Goal: Navigation & Orientation: Find specific page/section

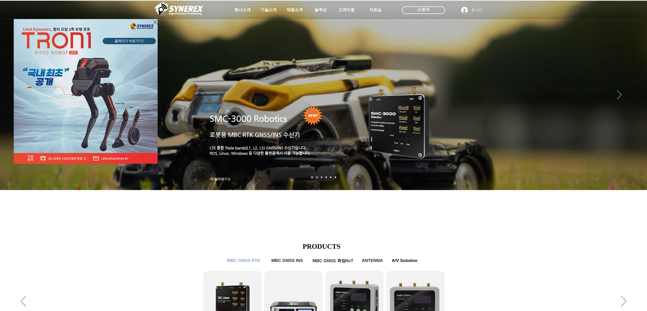
click at [155, 22] on icon "사이트로 돌아가기" at bounding box center [155, 22] width 5 height 6
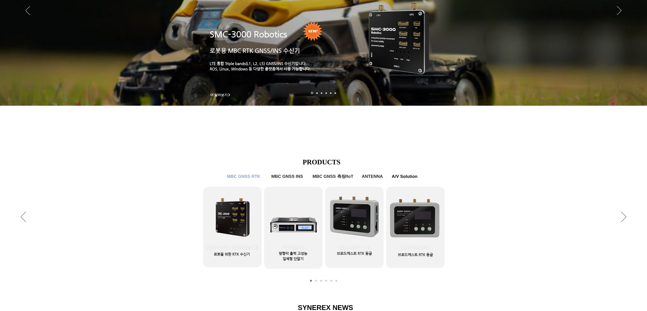
scroll to position [227, 0]
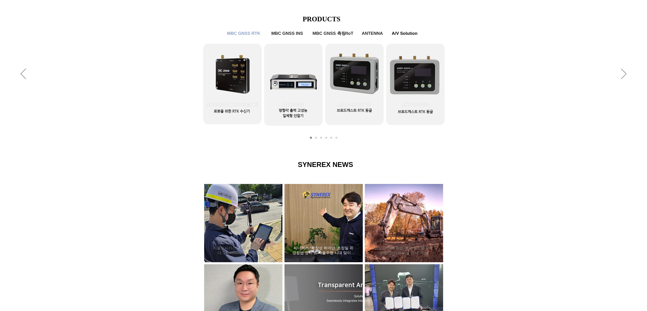
click at [331, 219] on div "씨너렉스 “확장성 뛰어난 ‘초정밀 위성항법 장치’로 자율주행 시대 맞이할 것”" at bounding box center [323, 223] width 65 height 66
click at [319, 248] on h2 "씨너렉스 “확장성 뛰어난 ‘초정밀 위성항법 장치’로 자율주행 시대 맞이할 것”" at bounding box center [323, 251] width 63 height 10
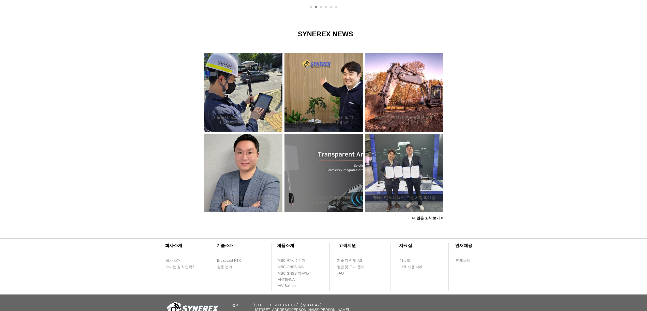
scroll to position [409, 0]
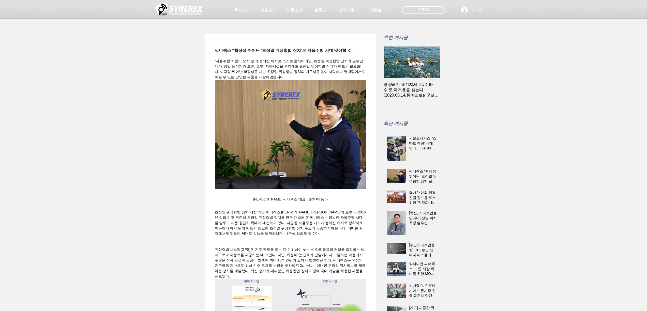
click at [187, 12] on img at bounding box center [179, 8] width 48 height 15
click at [244, 12] on span "회사소개" at bounding box center [242, 10] width 18 height 5
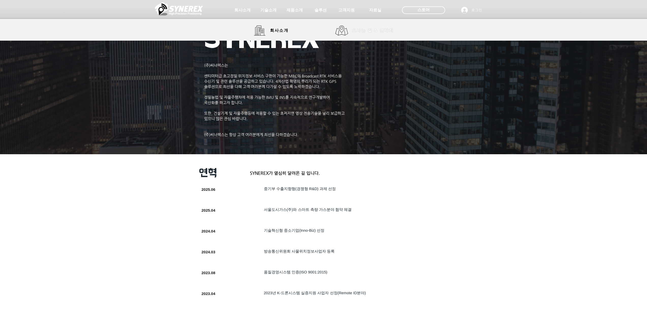
click at [359, 32] on span "오시는 길 & 연락처" at bounding box center [373, 31] width 42 height 6
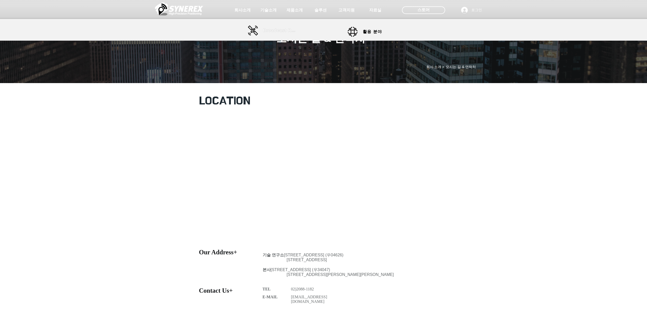
click at [283, 32] on span "Broadcast RTK" at bounding box center [280, 30] width 34 height 5
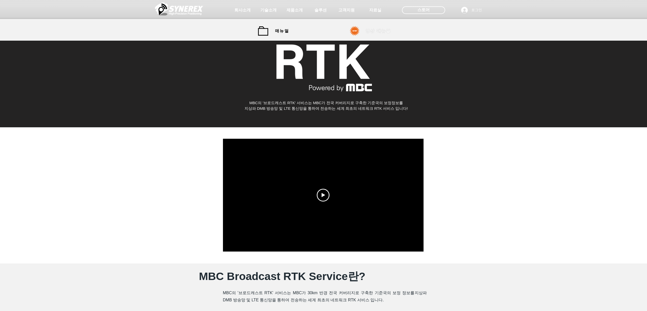
click at [378, 30] on span "영상 매뉴얼" at bounding box center [377, 30] width 25 height 5
click at [425, 10] on span "스토어" at bounding box center [423, 10] width 12 height 6
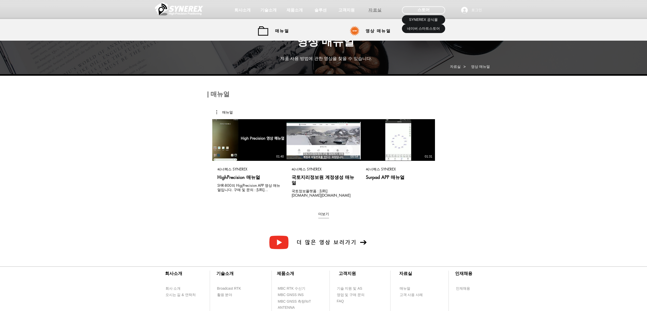
click at [371, 8] on span "자료실" at bounding box center [374, 10] width 13 height 5
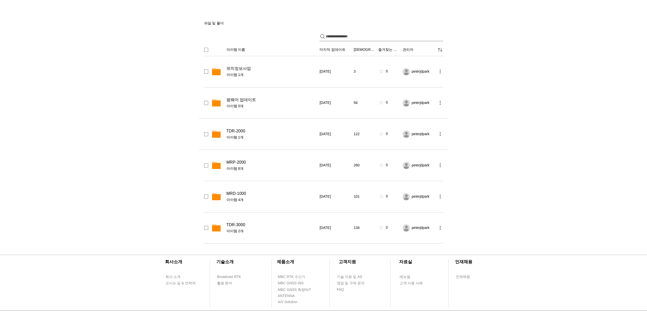
scroll to position [146, 0]
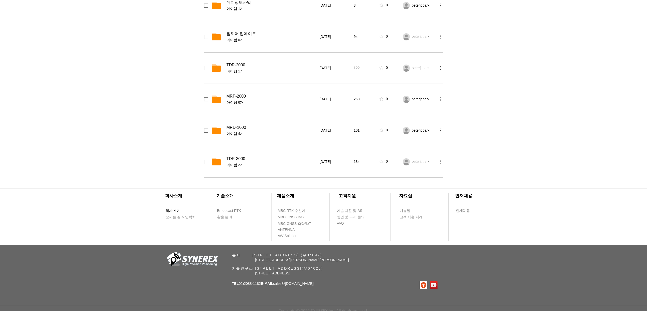
click at [170, 208] on span "회사 소개" at bounding box center [172, 210] width 15 height 5
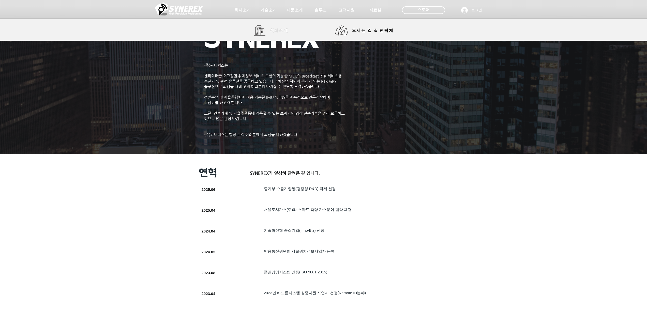
click at [266, 29] on link "회사소개" at bounding box center [273, 30] width 38 height 10
